Goal: Information Seeking & Learning: Learn about a topic

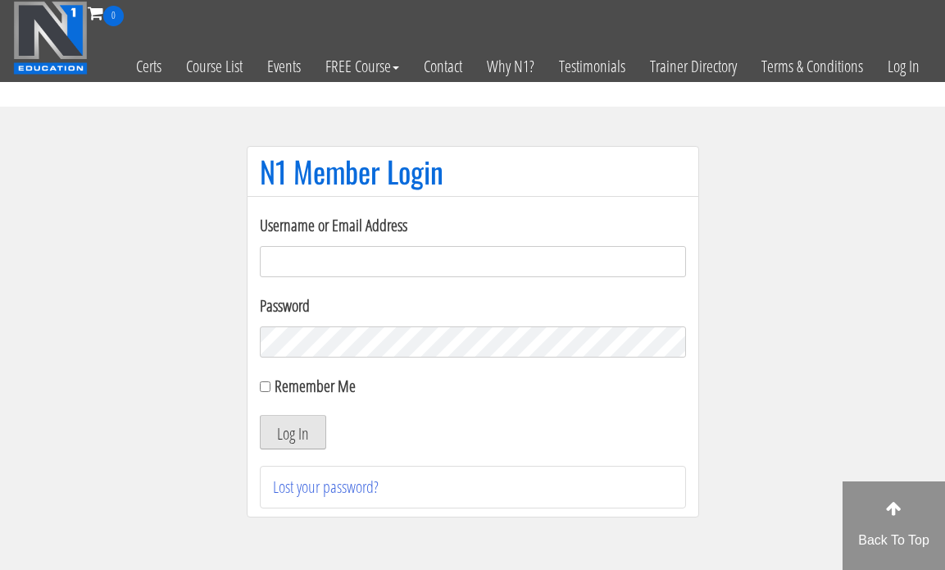
type input "[EMAIL_ADDRESS][DOMAIN_NAME]"
click at [303, 444] on button "Log In" at bounding box center [293, 432] width 66 height 34
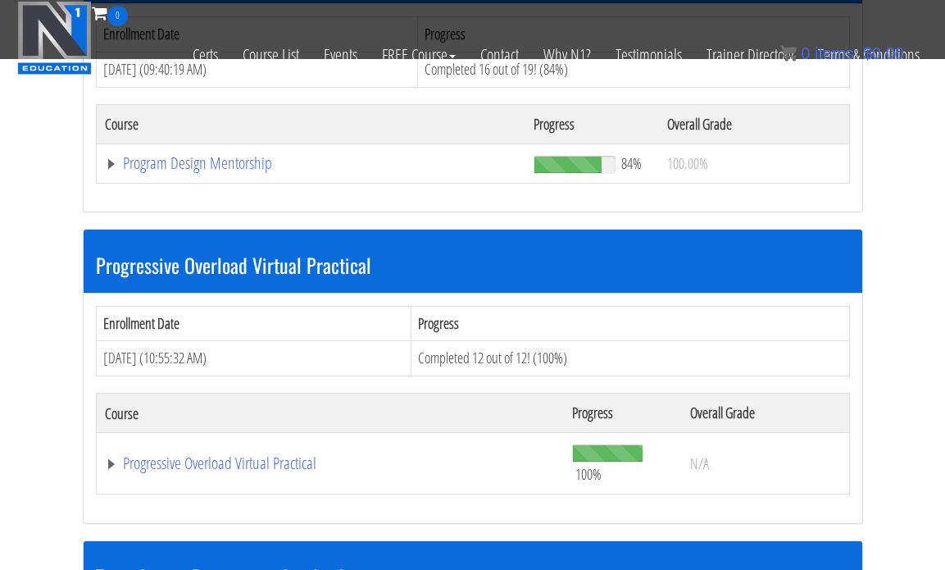
scroll to position [1815, 0]
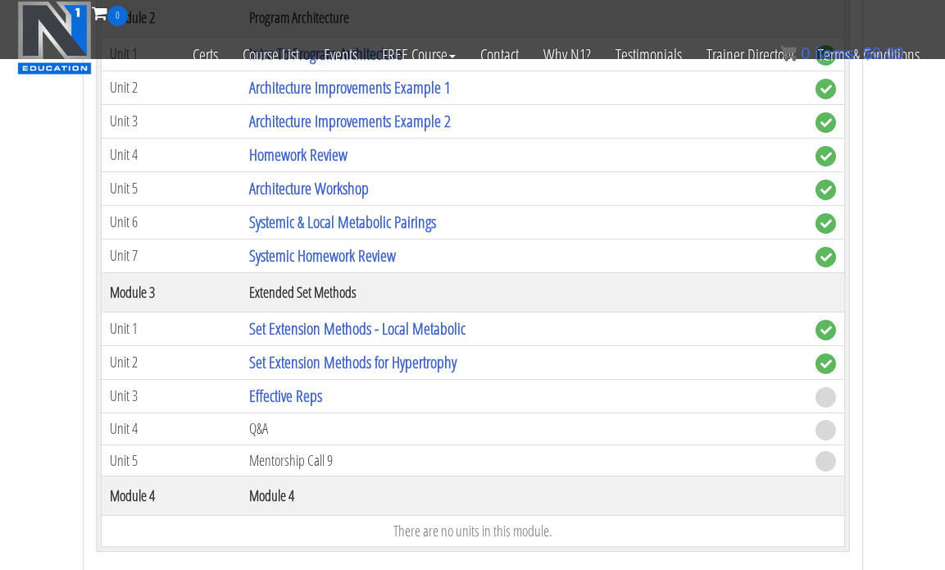
scroll to position [2300, 0]
click at [294, 388] on link "Effective Reps" at bounding box center [285, 395] width 73 height 22
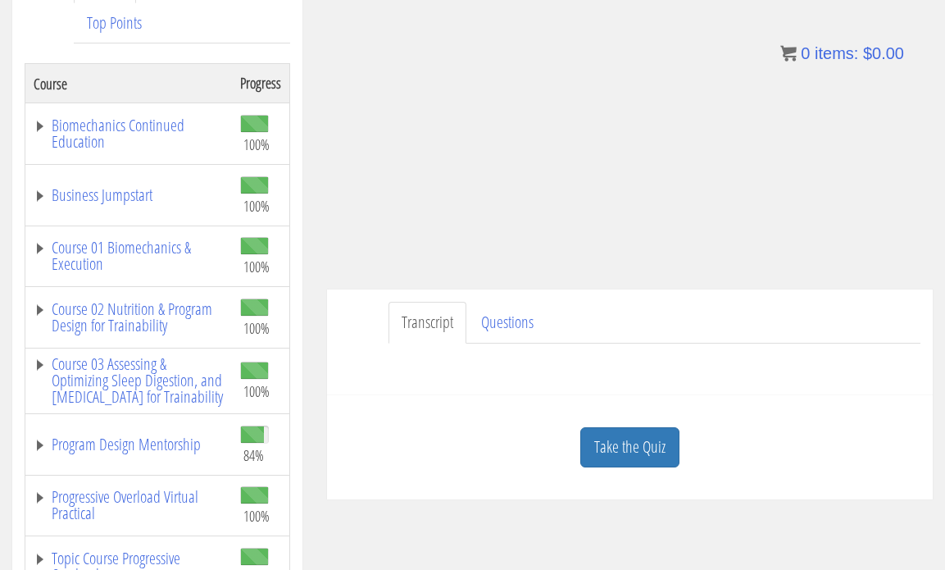
scroll to position [268, 0]
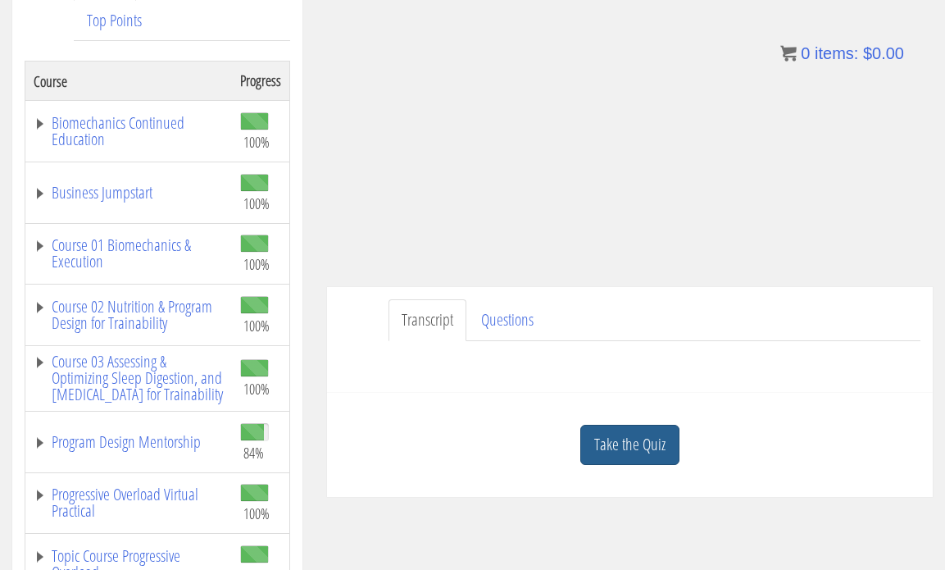
click at [633, 450] on link "Take the Quiz" at bounding box center [629, 445] width 99 height 40
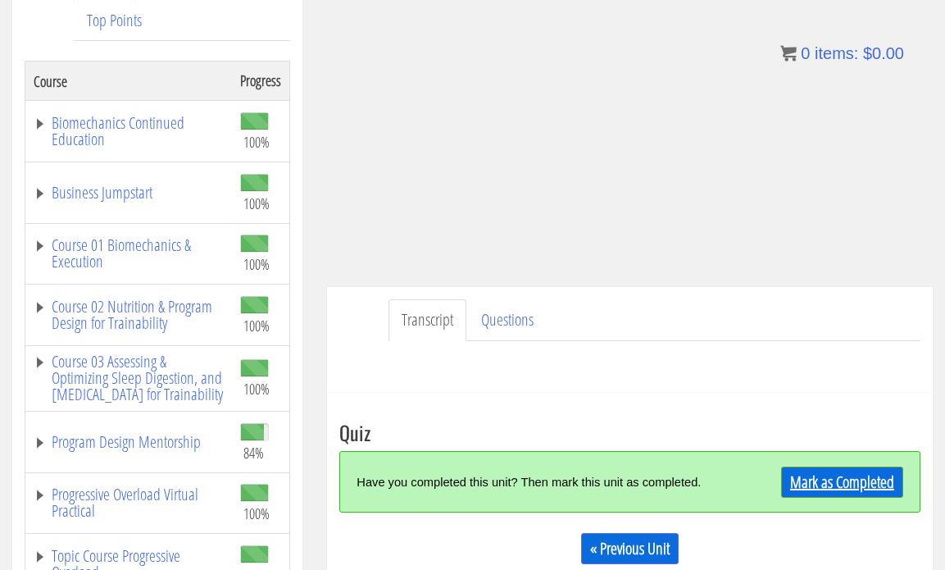
click at [808, 479] on link "Mark as Completed" at bounding box center [842, 481] width 122 height 31
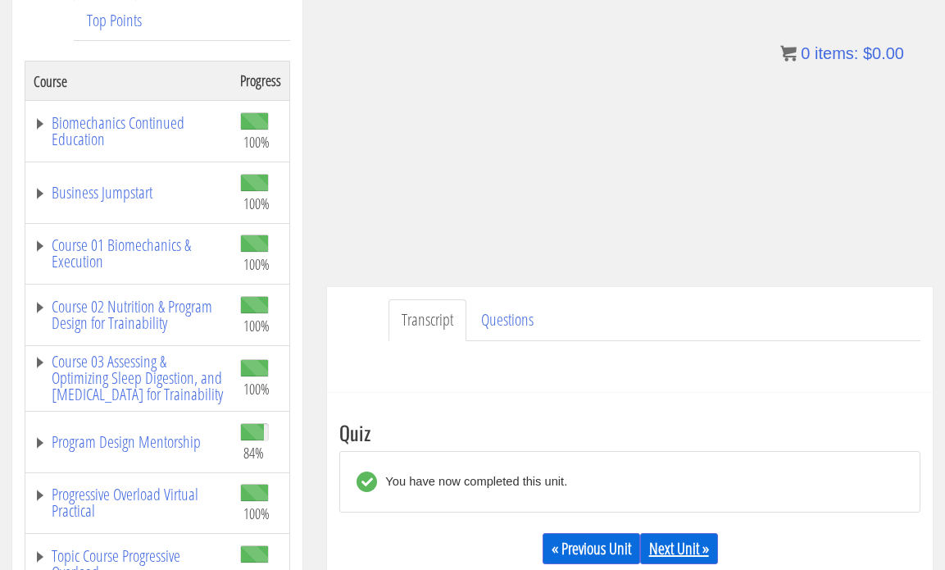
click at [669, 544] on link "Next Unit »" at bounding box center [679, 548] width 78 height 31
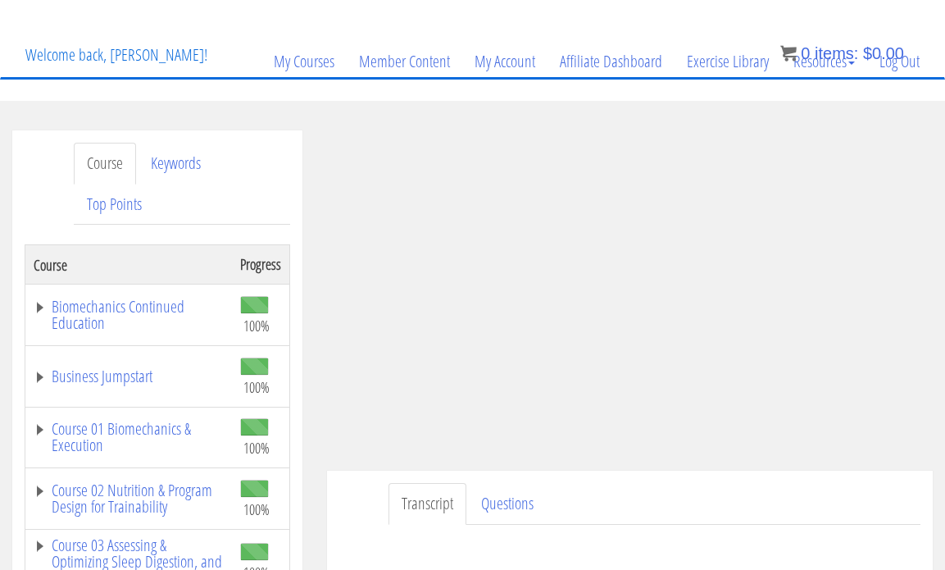
scroll to position [82, 0]
